Goal: Information Seeking & Learning: Learn about a topic

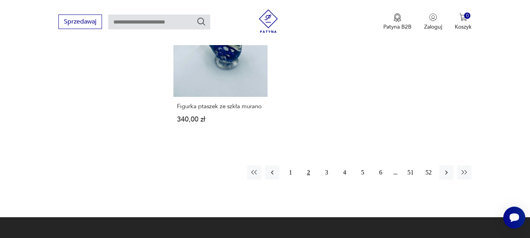
scroll to position [1143, 0]
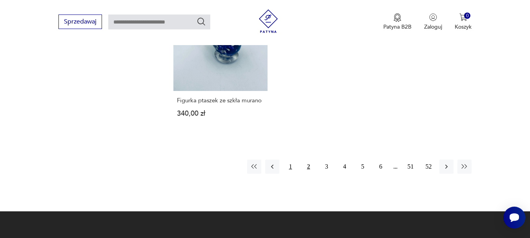
click at [293, 168] on button "1" at bounding box center [290, 167] width 14 height 14
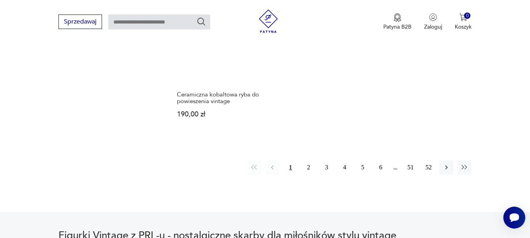
scroll to position [1194, 0]
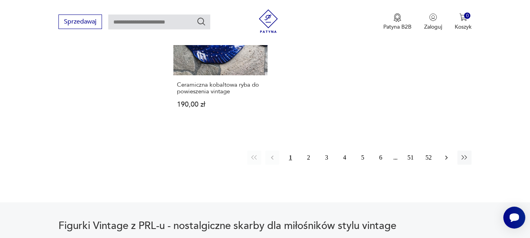
click at [443, 154] on icon "button" at bounding box center [446, 158] width 8 height 8
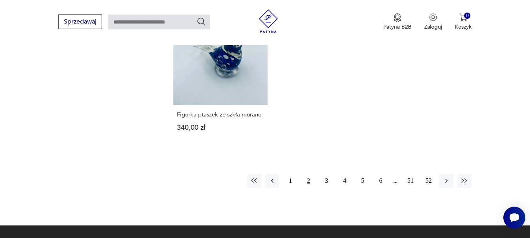
scroll to position [1148, 0]
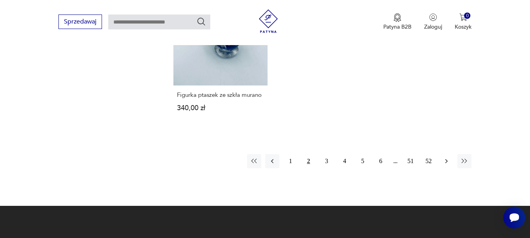
click at [447, 164] on icon "button" at bounding box center [446, 161] width 8 height 8
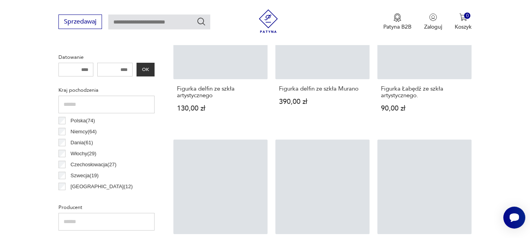
scroll to position [208, 0]
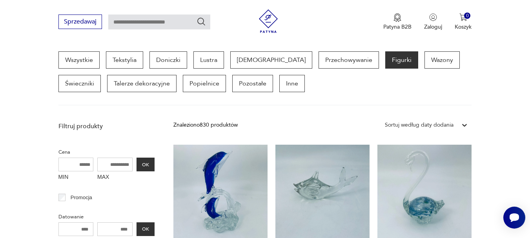
drag, startPoint x: 528, startPoint y: 51, endPoint x: 525, endPoint y: 66, distance: 15.2
click at [525, 66] on section "Wszystkie Tekstylia Doniczki Lustra [DEMOGRAPHIC_DATA] Przechowywanie Figurki W…" at bounding box center [265, 78] width 530 height 54
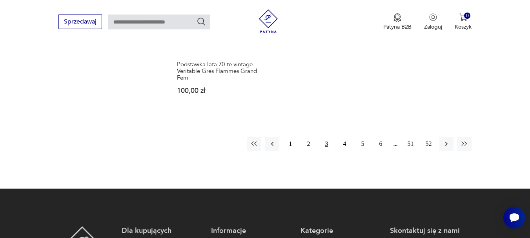
scroll to position [1174, 0]
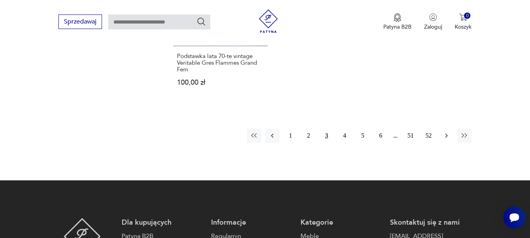
click at [446, 133] on icon "button" at bounding box center [446, 135] width 2 height 4
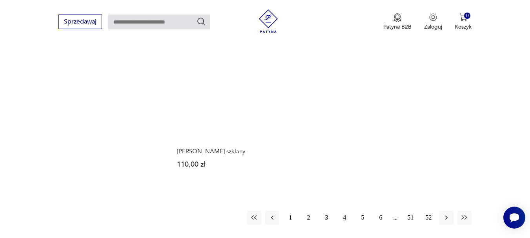
scroll to position [1136, 0]
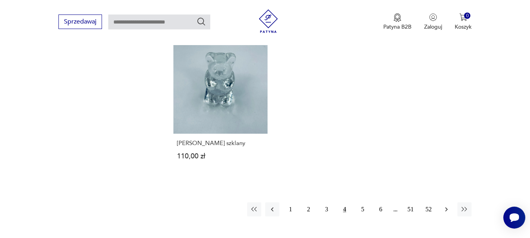
click at [448, 205] on icon "button" at bounding box center [446, 209] width 8 height 8
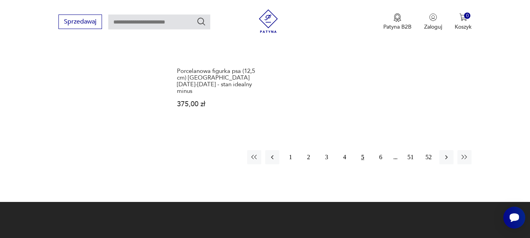
scroll to position [1220, 0]
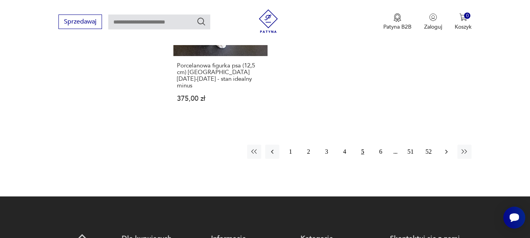
click at [448, 148] on icon "button" at bounding box center [446, 152] width 8 height 8
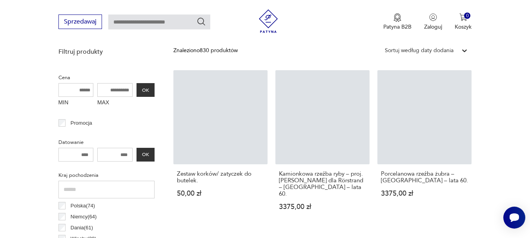
scroll to position [208, 0]
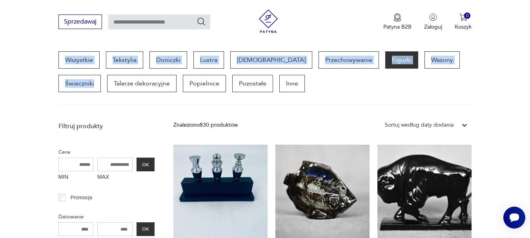
drag, startPoint x: 526, startPoint y: 38, endPoint x: 523, endPoint y: 65, distance: 26.8
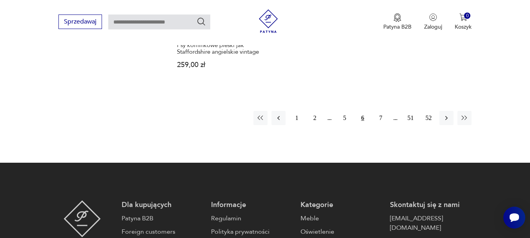
scroll to position [1214, 0]
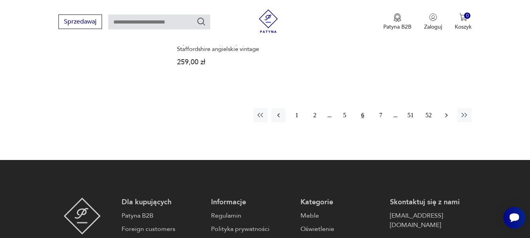
click at [449, 111] on icon "button" at bounding box center [446, 115] width 8 height 8
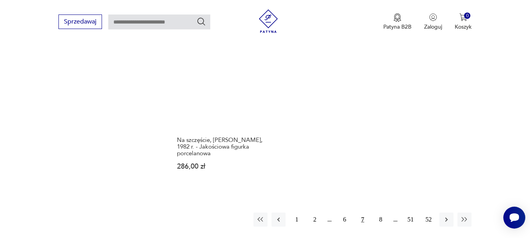
scroll to position [1153, 0]
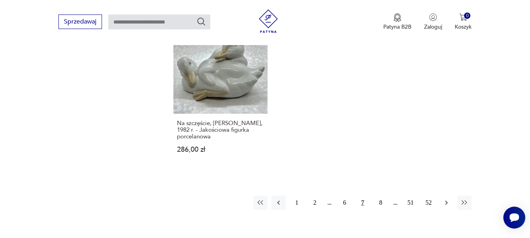
click at [449, 199] on icon "button" at bounding box center [446, 203] width 8 height 8
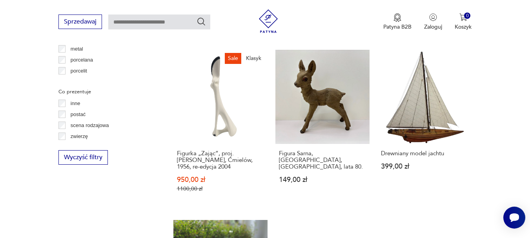
scroll to position [1214, 0]
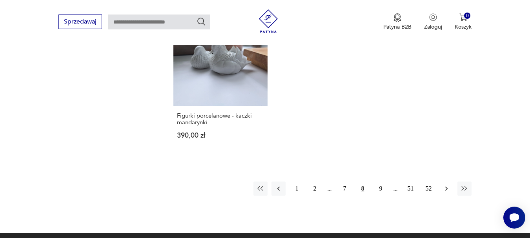
click at [449, 185] on icon "button" at bounding box center [446, 189] width 8 height 8
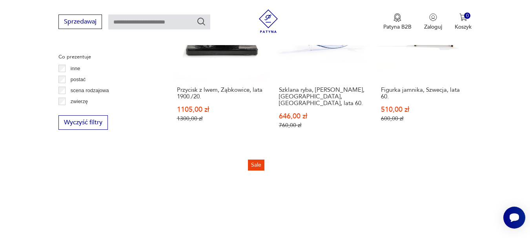
scroll to position [1249, 0]
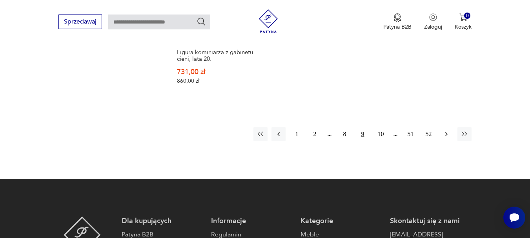
click at [445, 132] on button "button" at bounding box center [446, 134] width 14 height 14
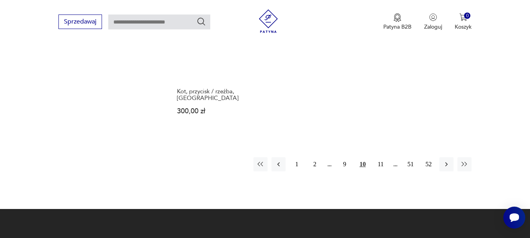
scroll to position [1255, 0]
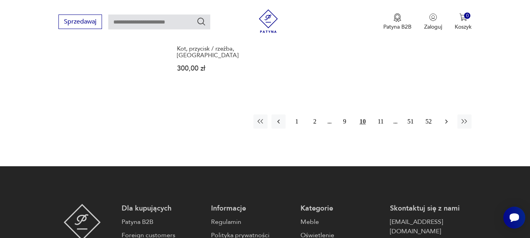
click at [450, 118] on icon "button" at bounding box center [446, 122] width 8 height 8
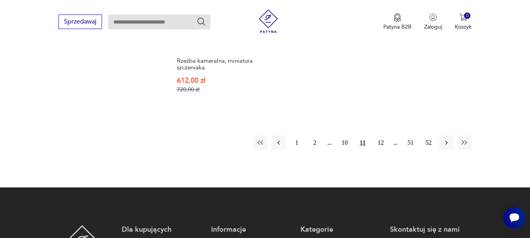
scroll to position [1224, 0]
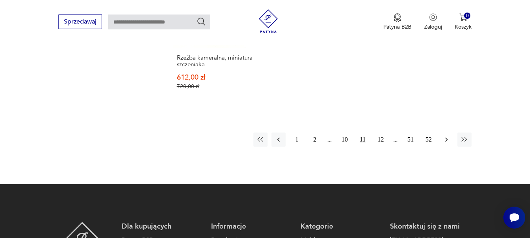
click at [449, 137] on button "button" at bounding box center [446, 140] width 14 height 14
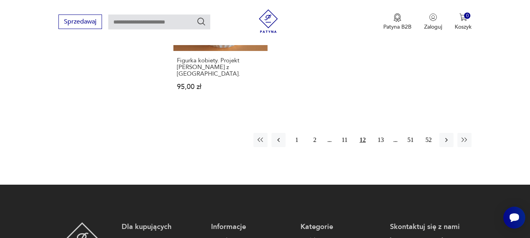
scroll to position [1236, 0]
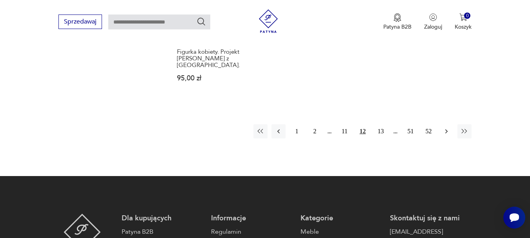
click at [447, 129] on icon "button" at bounding box center [446, 131] width 2 height 4
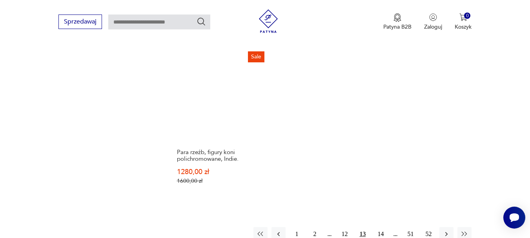
scroll to position [1158, 0]
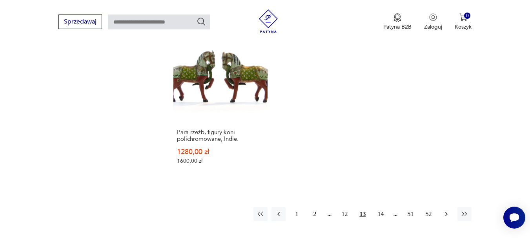
click at [446, 212] on icon "button" at bounding box center [446, 214] width 2 height 4
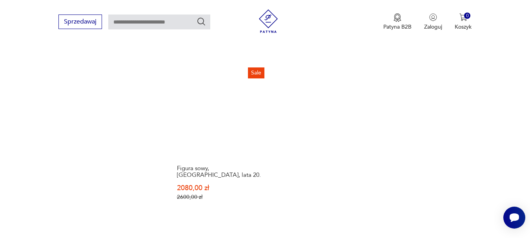
scroll to position [1143, 0]
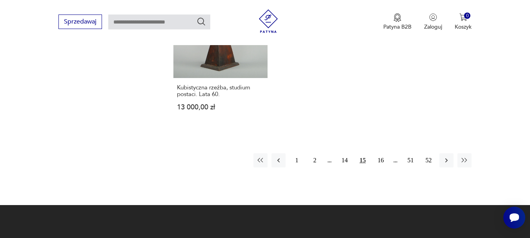
scroll to position [1206, 0]
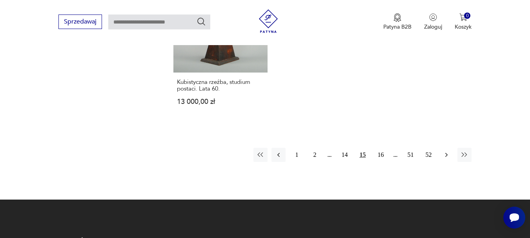
click at [452, 148] on button "button" at bounding box center [446, 155] width 14 height 14
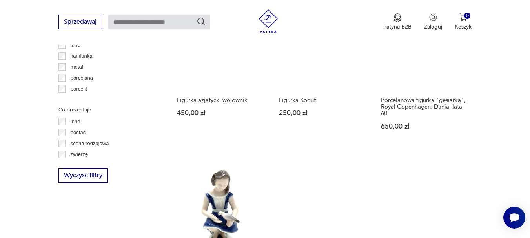
scroll to position [1122, 0]
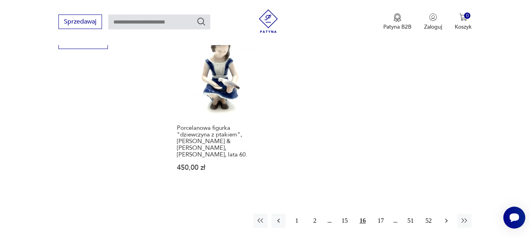
click at [449, 217] on icon "button" at bounding box center [446, 221] width 8 height 8
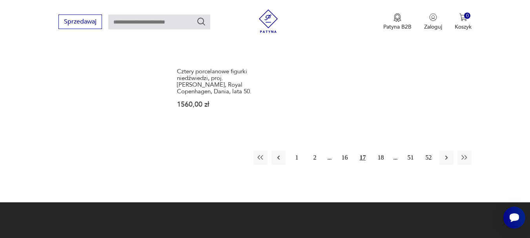
scroll to position [1223, 0]
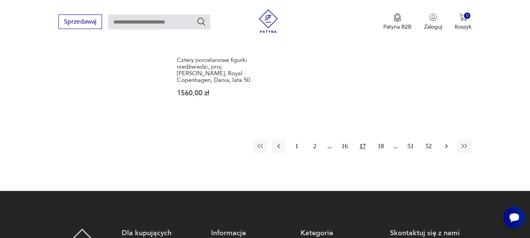
click at [445, 142] on icon "button" at bounding box center [446, 146] width 8 height 8
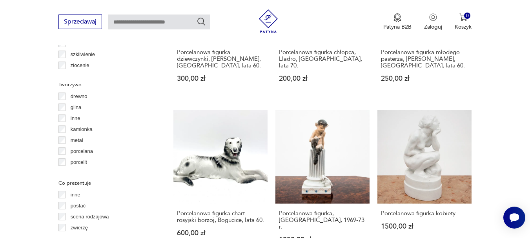
scroll to position [921, 0]
